Goal: Task Accomplishment & Management: Manage account settings

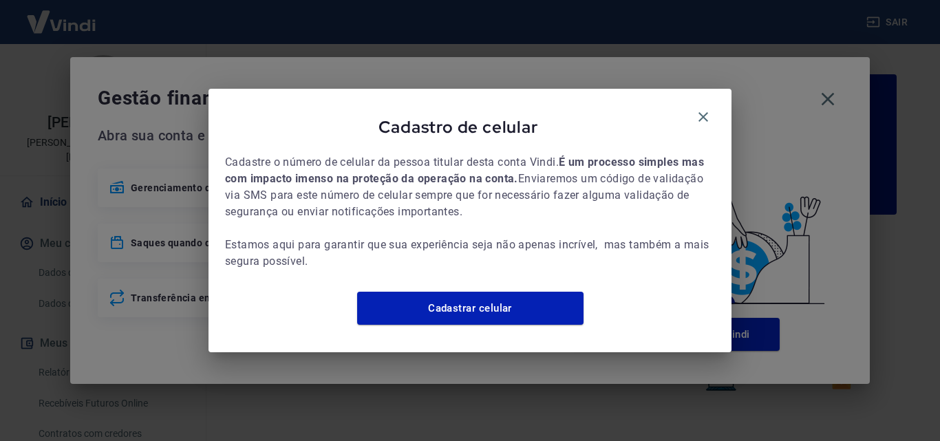
drag, startPoint x: 706, startPoint y: 107, endPoint x: 742, endPoint y: 105, distance: 36.5
click at [706, 112] on icon "button" at bounding box center [703, 117] width 10 height 10
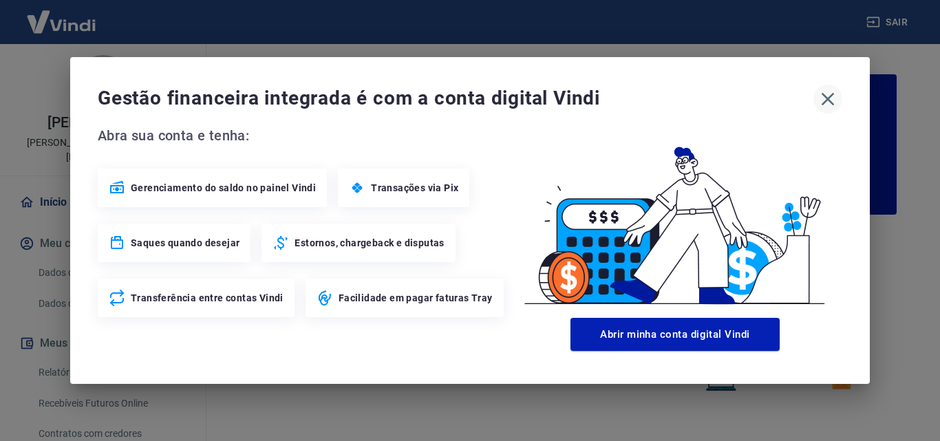
click at [832, 98] on icon "button" at bounding box center [827, 99] width 22 height 22
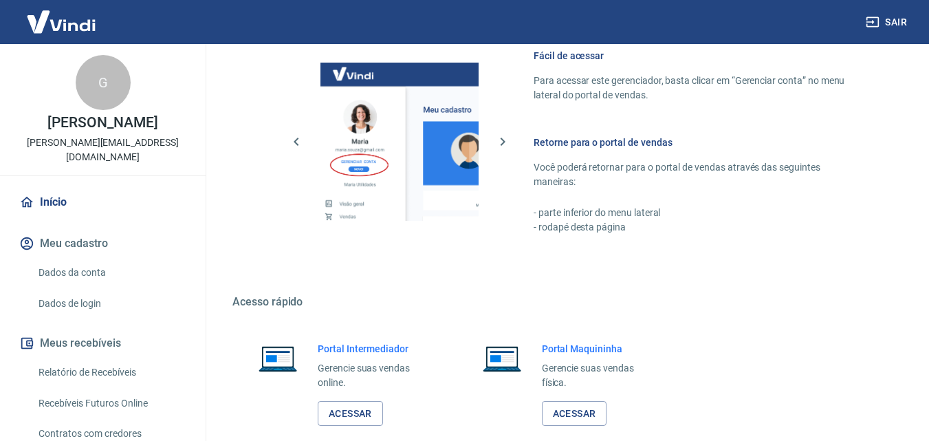
scroll to position [825, 0]
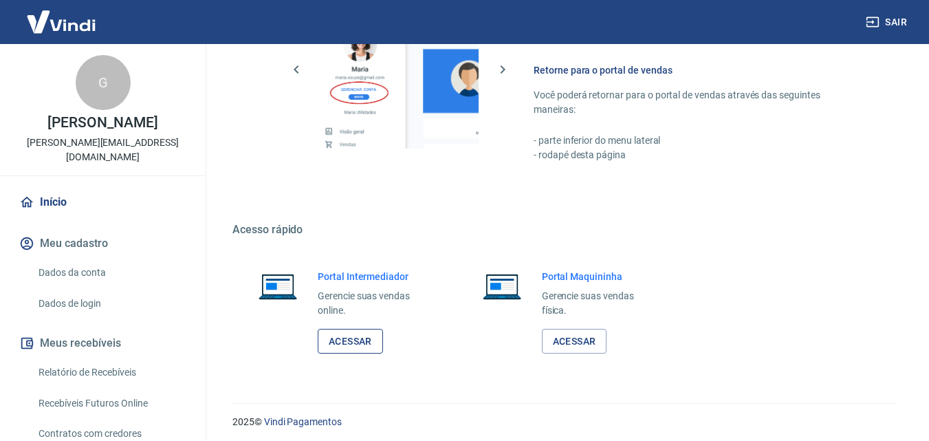
click at [360, 341] on link "Acessar" at bounding box center [350, 341] width 65 height 25
